Goal: Communication & Community: Answer question/provide support

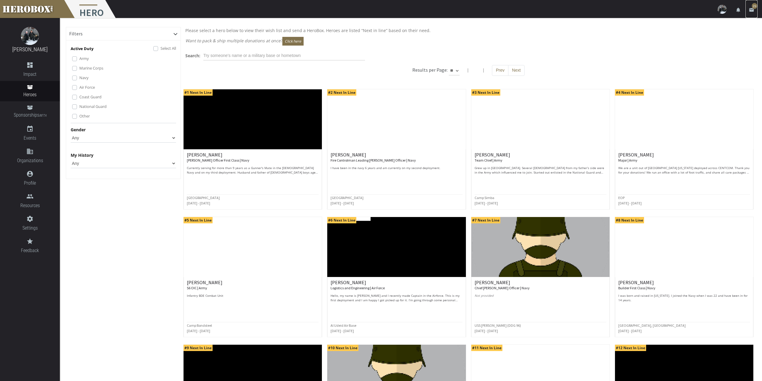
click at [753, 9] on icon "email" at bounding box center [751, 9] width 5 height 5
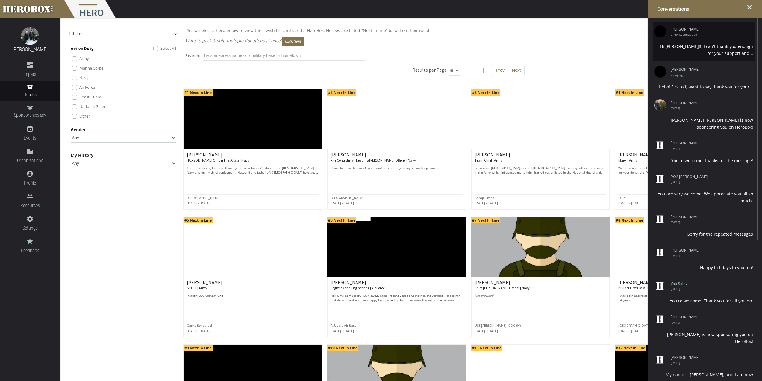
click at [733, 39] on li "[PERSON_NAME] a few seconds ago Hi [PERSON_NAME]!!! I can't thank you enough fo…" at bounding box center [704, 41] width 102 height 39
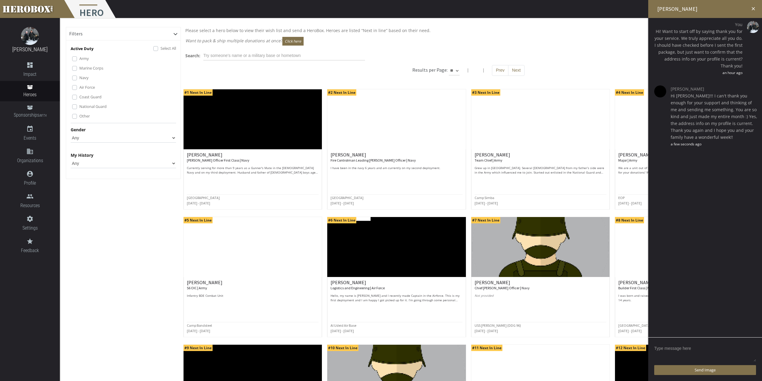
click at [695, 352] on textarea at bounding box center [705, 352] width 102 height 19
click at [689, 351] on textarea "You are so welcome! Thank YOU! If you think of any requests for future months, …" at bounding box center [705, 351] width 102 height 21
drag, startPoint x: 749, startPoint y: 351, endPoint x: 734, endPoint y: 352, distance: 15.3
click at [734, 352] on textarea "You are so welcome! Thank YOU! If you think of any more requests for future mon…" at bounding box center [705, 351] width 102 height 21
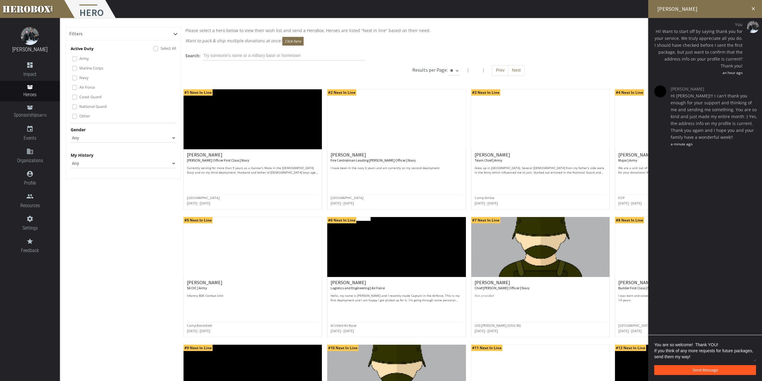
type textarea "You are so welcome! Thank YOU! If you think of any more requests for future pac…"
click at [705, 371] on span "Send Message" at bounding box center [705, 369] width 25 height 5
